Goal: Task Accomplishment & Management: Manage account settings

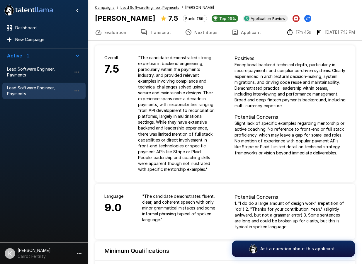
scroll to position [426, 0]
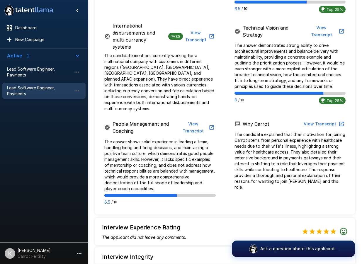
click at [77, 255] on icon "button" at bounding box center [79, 253] width 7 height 7
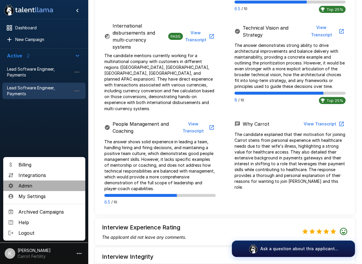
click at [59, 186] on span "Admin" at bounding box center [49, 185] width 62 height 7
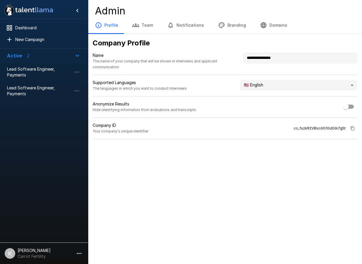
click at [145, 23] on button "Team" at bounding box center [142, 25] width 35 height 16
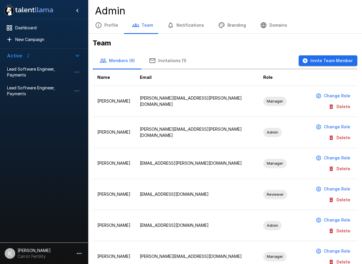
click at [345, 132] on button "Delete" at bounding box center [339, 137] width 25 height 11
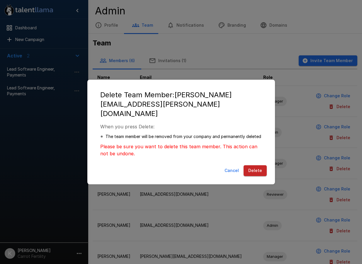
click at [256, 166] on button "Delete" at bounding box center [254, 170] width 23 height 11
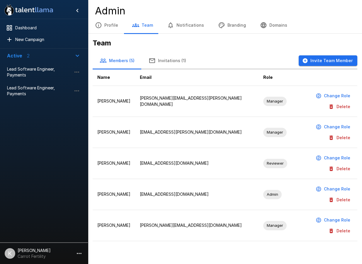
click at [169, 60] on button "Invitations (1)" at bounding box center [167, 60] width 52 height 16
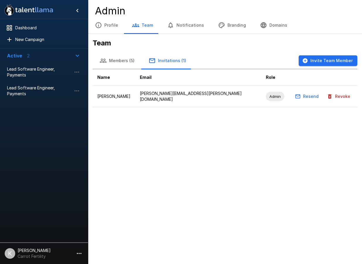
click at [341, 94] on button "Revoke" at bounding box center [338, 96] width 27 height 11
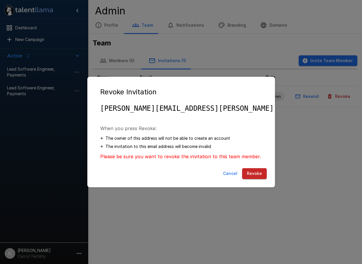
click at [258, 171] on button "Revoke" at bounding box center [254, 173] width 25 height 11
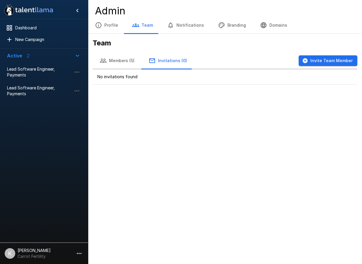
click at [186, 21] on button "Notifications" at bounding box center [185, 25] width 51 height 16
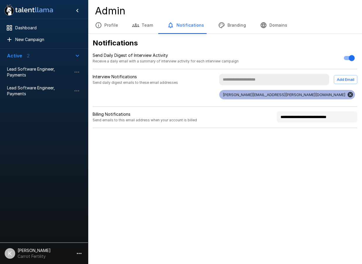
click at [232, 27] on button "Branding" at bounding box center [232, 25] width 42 height 16
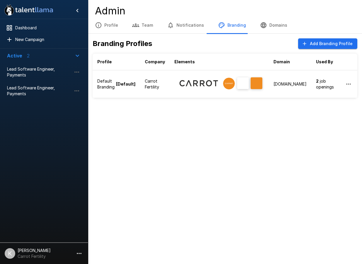
click at [107, 25] on button "Profile" at bounding box center [106, 25] width 37 height 16
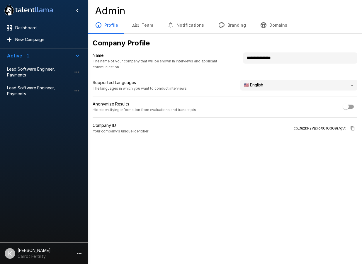
click at [139, 23] on button "Team" at bounding box center [142, 25] width 35 height 16
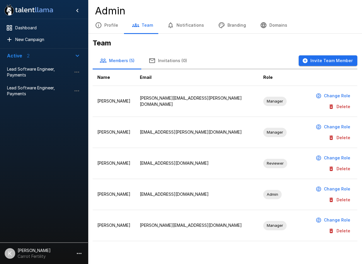
click at [183, 23] on button "Notifications" at bounding box center [185, 25] width 51 height 16
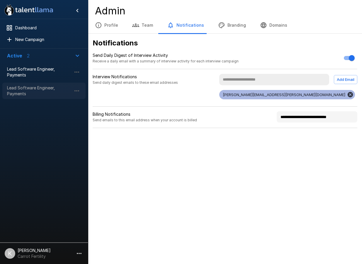
click at [52, 90] on span "Lead Software Engineer, Payments" at bounding box center [39, 91] width 64 height 12
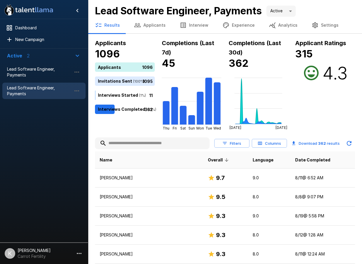
click at [121, 145] on input "text" at bounding box center [152, 143] width 114 height 11
paste input "**********"
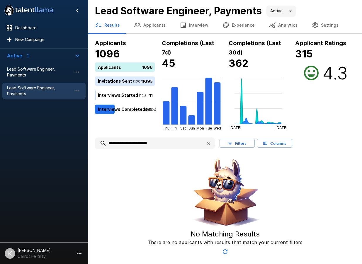
drag, startPoint x: 165, startPoint y: 143, endPoint x: 133, endPoint y: 140, distance: 32.1
click at [132, 140] on input "**********" at bounding box center [148, 143] width 106 height 11
click at [107, 144] on input "**********" at bounding box center [148, 143] width 106 height 11
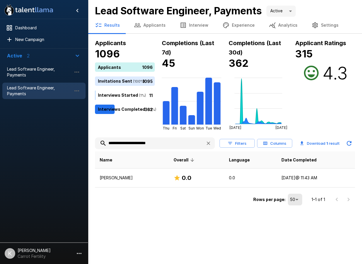
type input "**********"
click at [278, 25] on button "Analytics" at bounding box center [282, 25] width 43 height 16
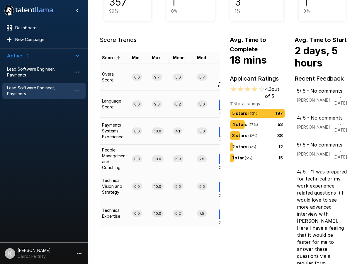
scroll to position [88, 0]
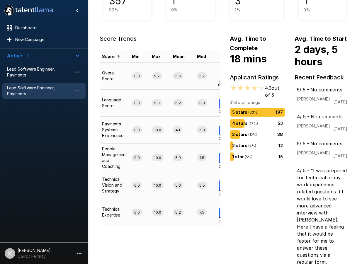
click at [232, 155] on p "1 star ( 5 %)" at bounding box center [242, 156] width 20 height 6
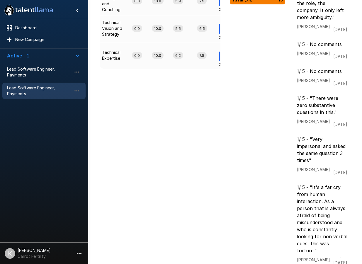
scroll to position [327, 0]
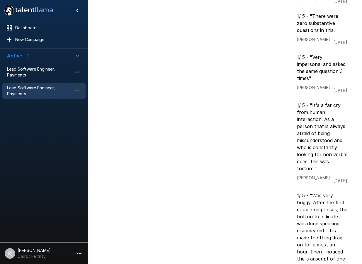
click at [360, 127] on div "Interview Outcomes Out of 362 of interviewed candidates Application Review 357 …" at bounding box center [225, 4] width 274 height 594
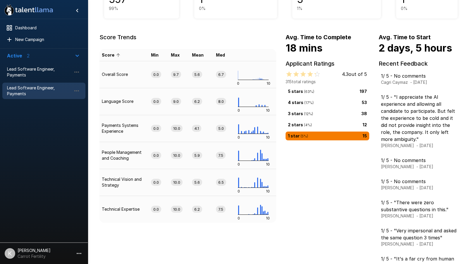
scroll to position [79, 0]
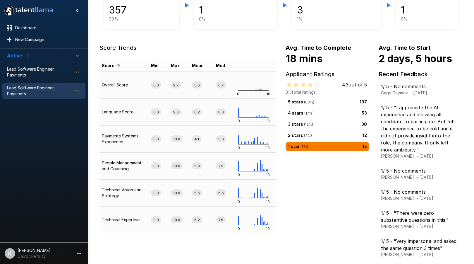
click at [310, 135] on span "( 4 %)" at bounding box center [307, 135] width 9 height 4
